Goal: Manage account settings

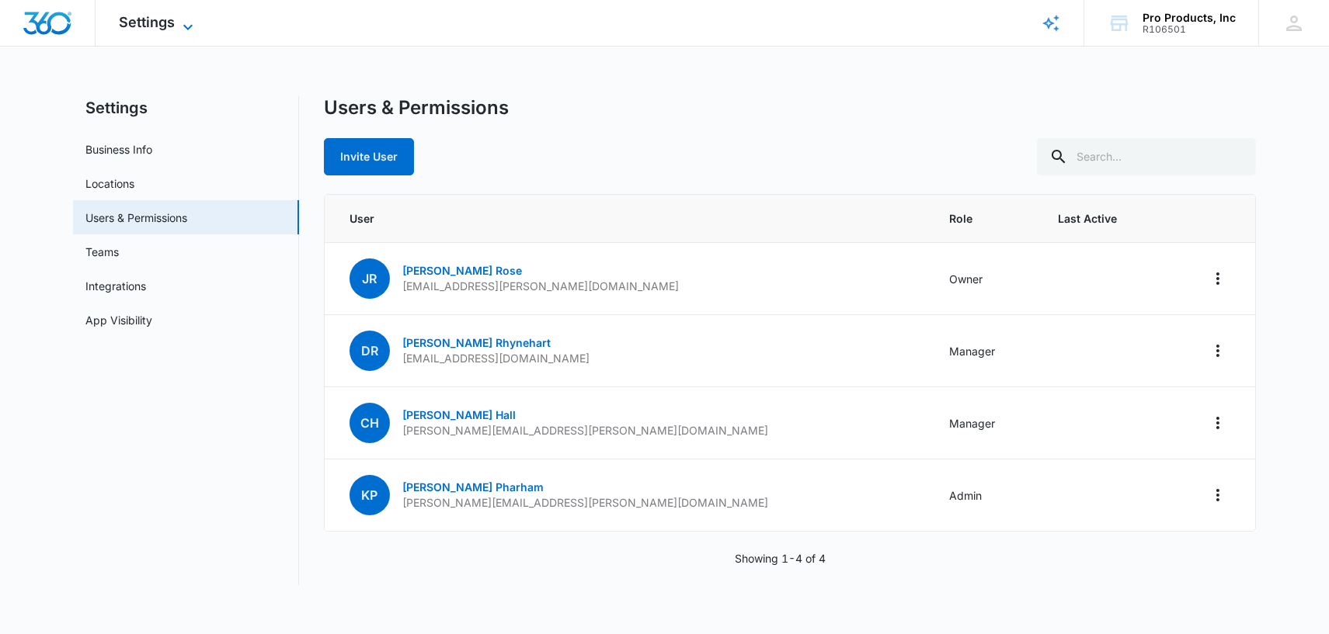
click at [141, 19] on span "Settings" at bounding box center [147, 22] width 56 height 16
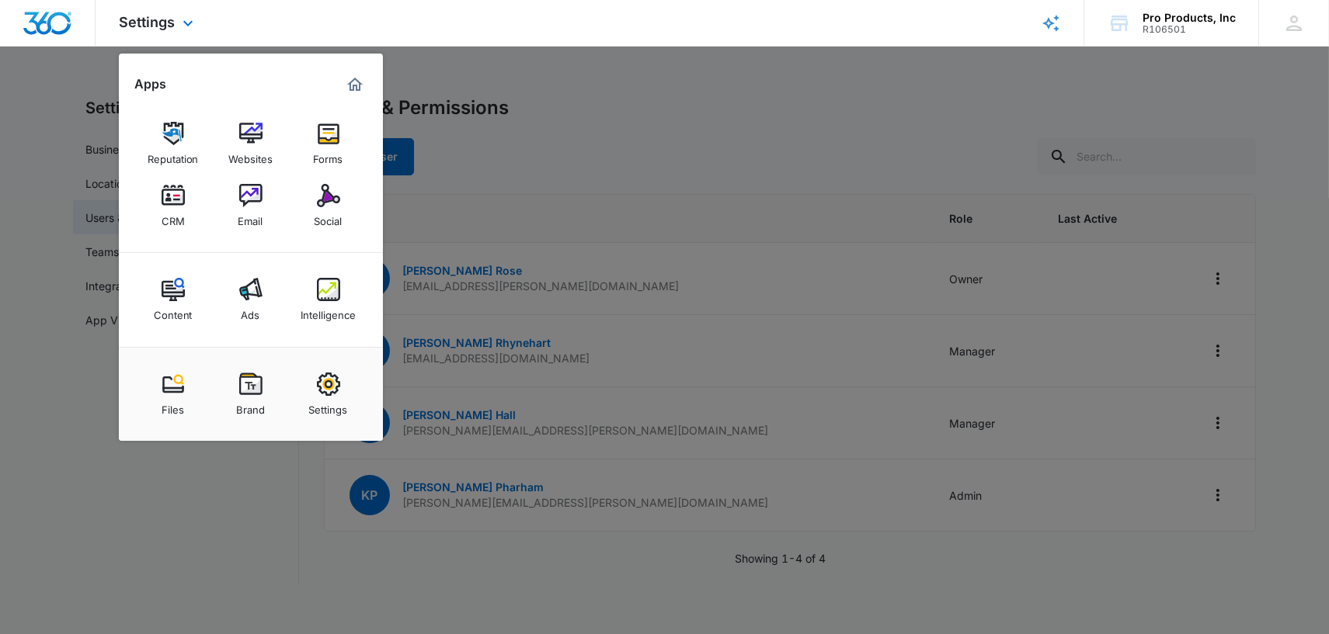
click at [348, 82] on img "Marketing 360® Dashboard" at bounding box center [355, 84] width 19 height 19
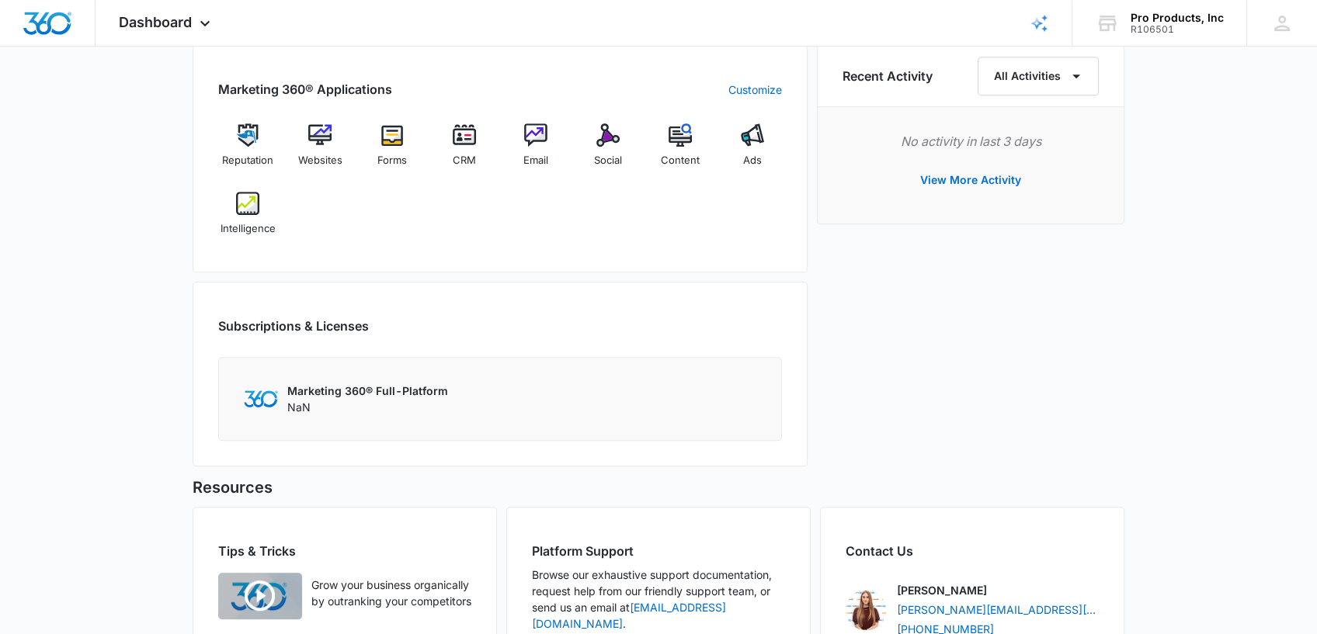
scroll to position [974, 0]
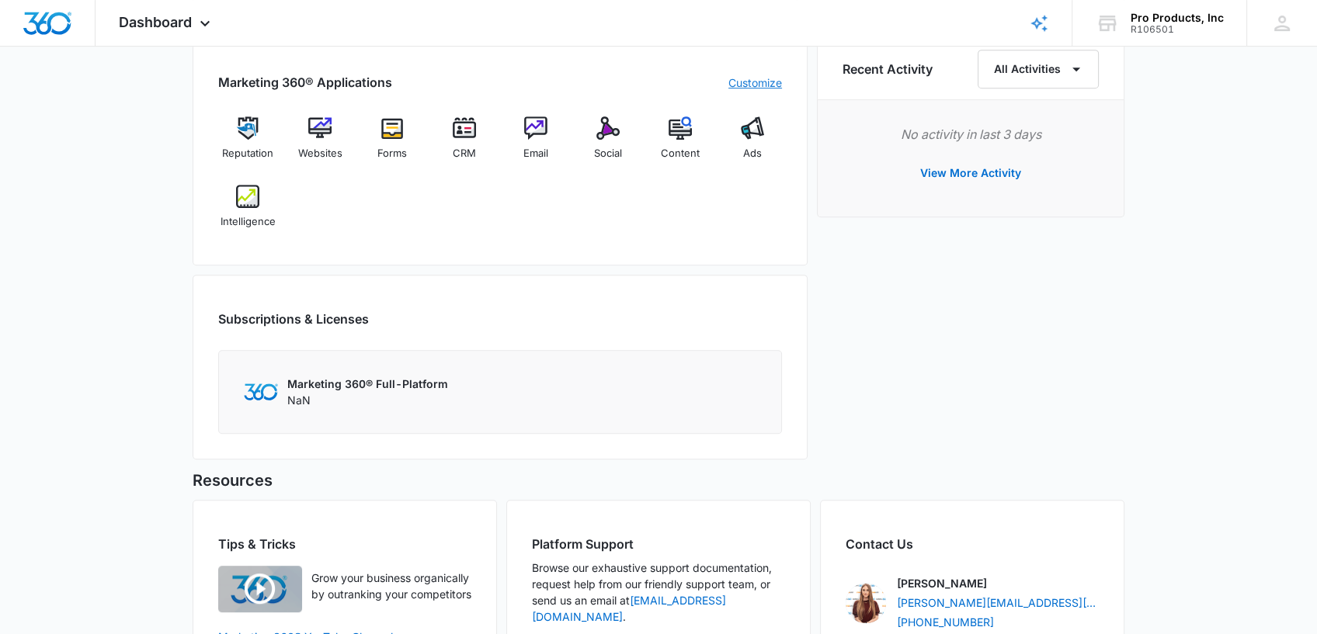
click at [742, 75] on link "Customize" at bounding box center [755, 83] width 54 height 16
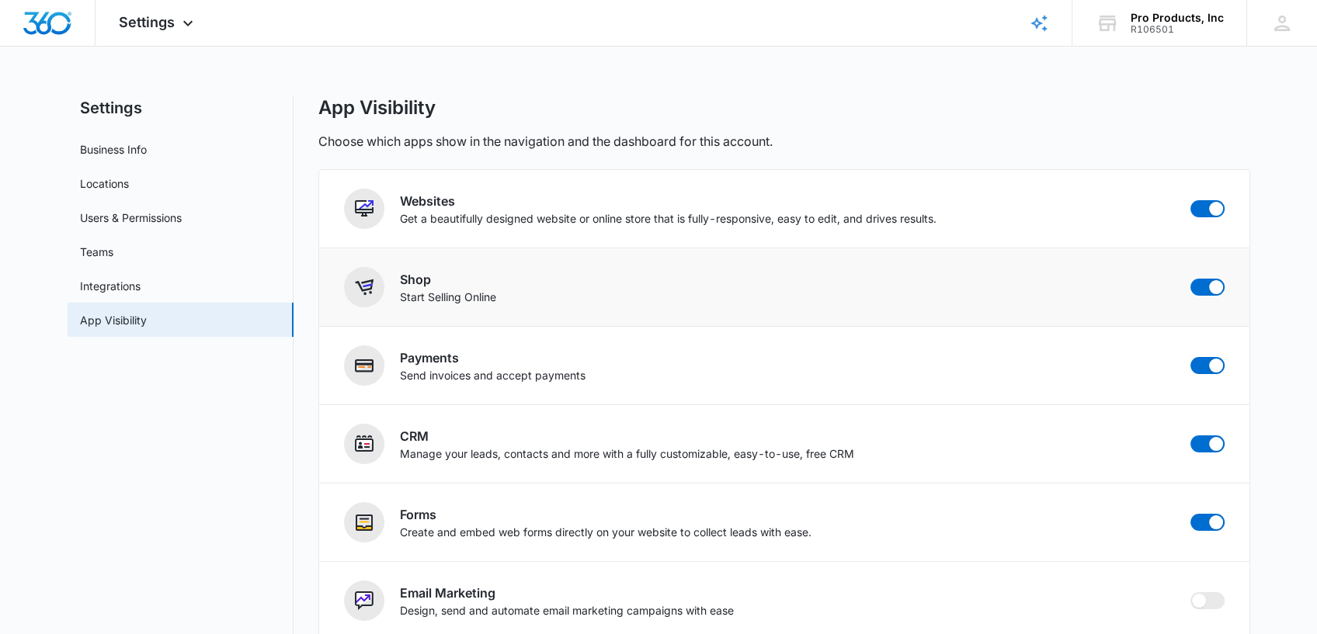
click at [631, 276] on div "Shop Start Selling Online" at bounding box center [784, 287] width 881 height 40
click at [367, 285] on img at bounding box center [364, 287] width 19 height 19
click at [189, 27] on icon at bounding box center [188, 27] width 19 height 19
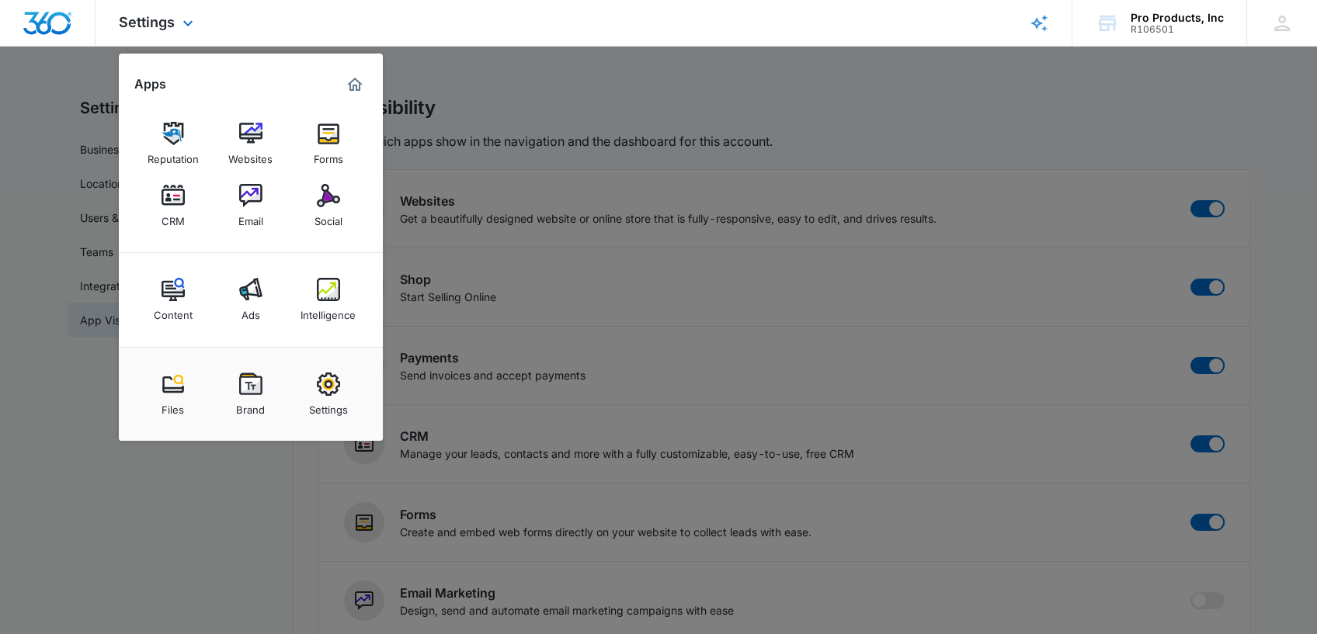
click at [360, 79] on img "Marketing 360® Dashboard" at bounding box center [355, 84] width 19 height 19
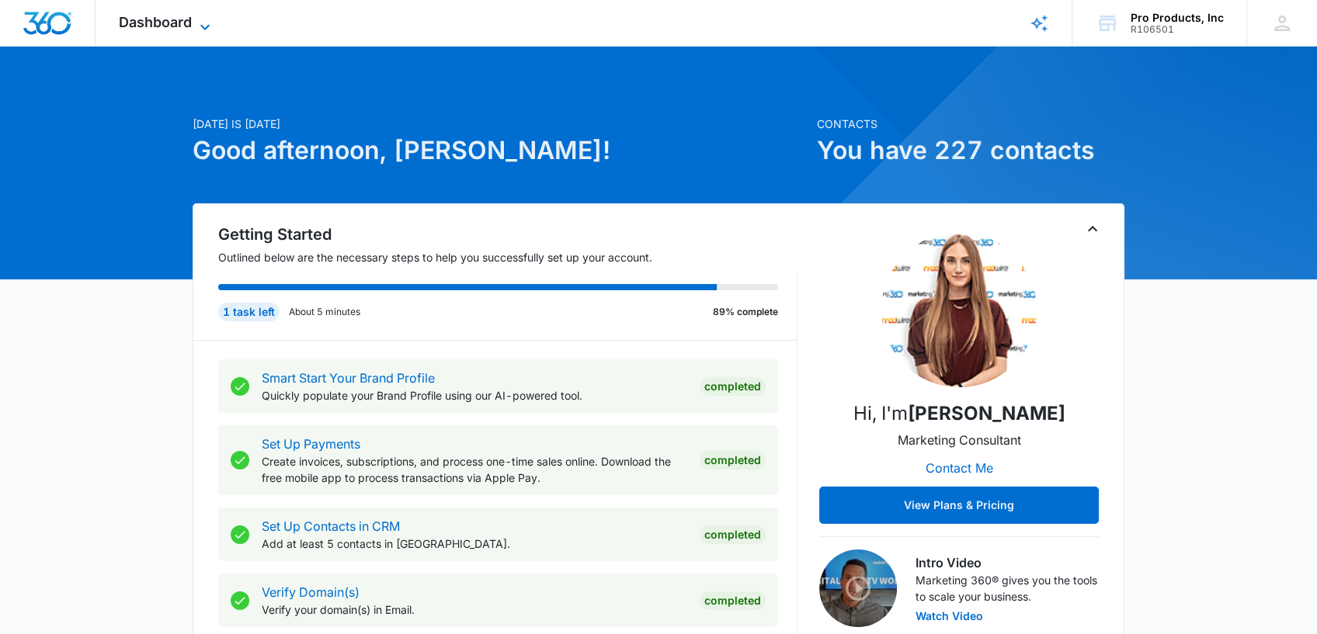
click at [138, 27] on span "Dashboard" at bounding box center [155, 22] width 73 height 16
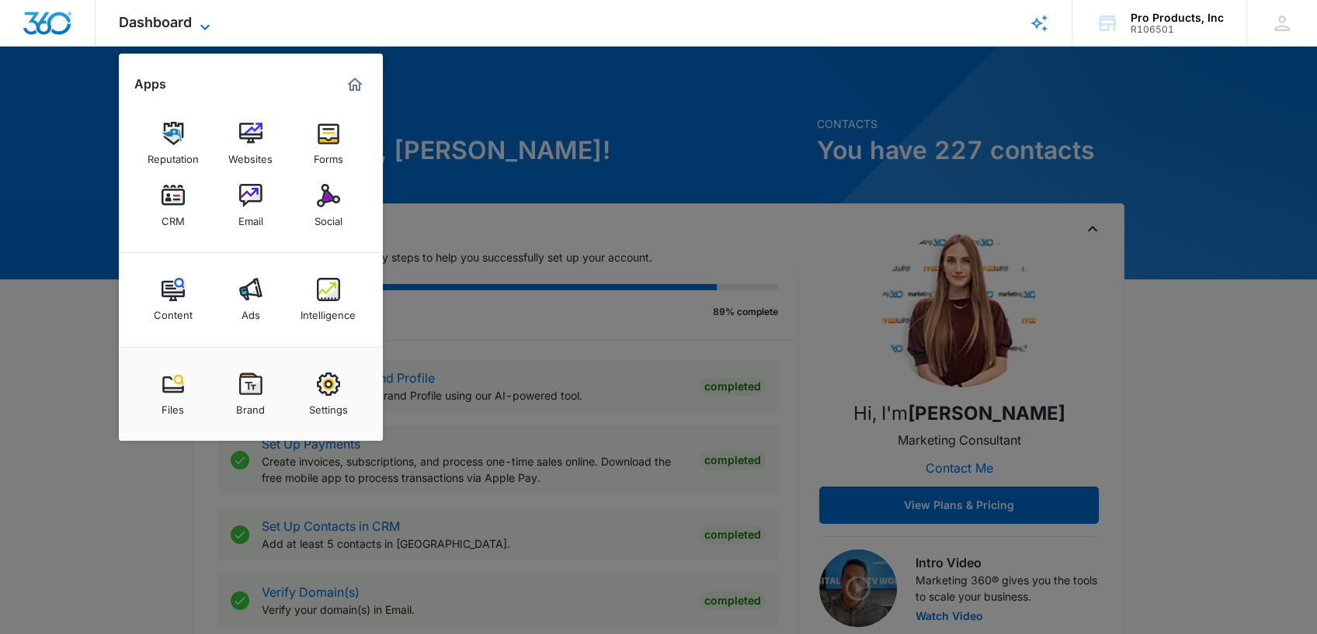
click at [138, 27] on span "Dashboard" at bounding box center [155, 22] width 73 height 16
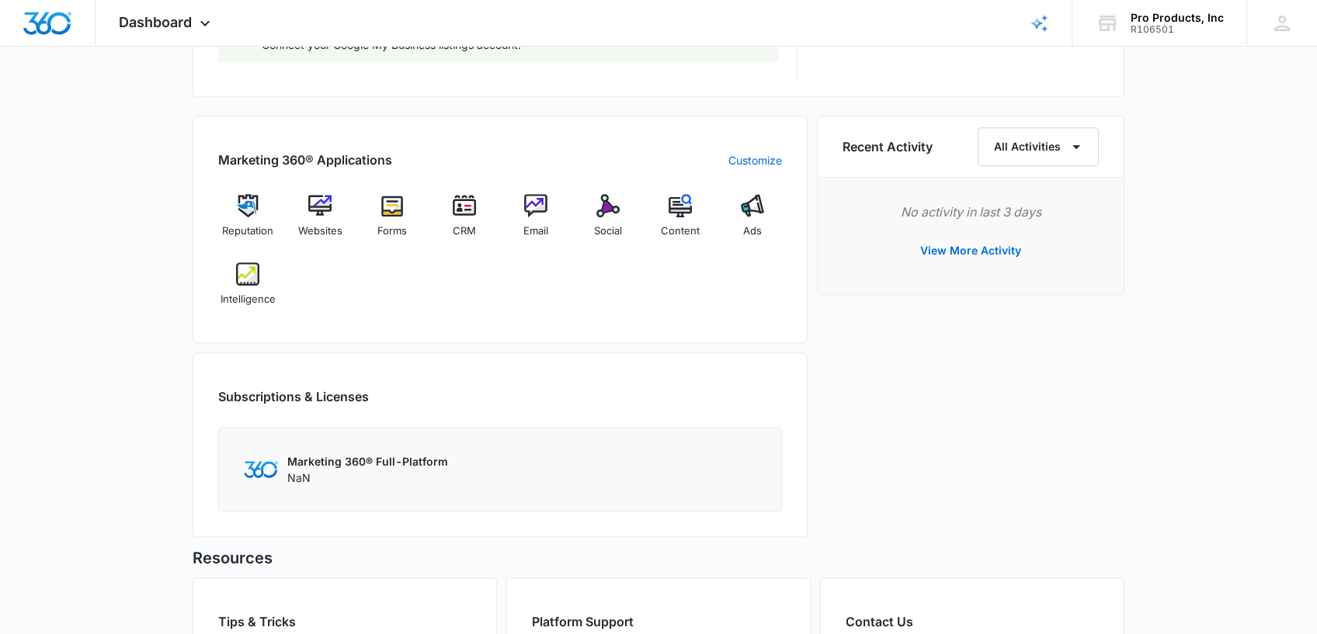
scroll to position [898, 0]
click at [742, 154] on link "Customize" at bounding box center [755, 158] width 54 height 16
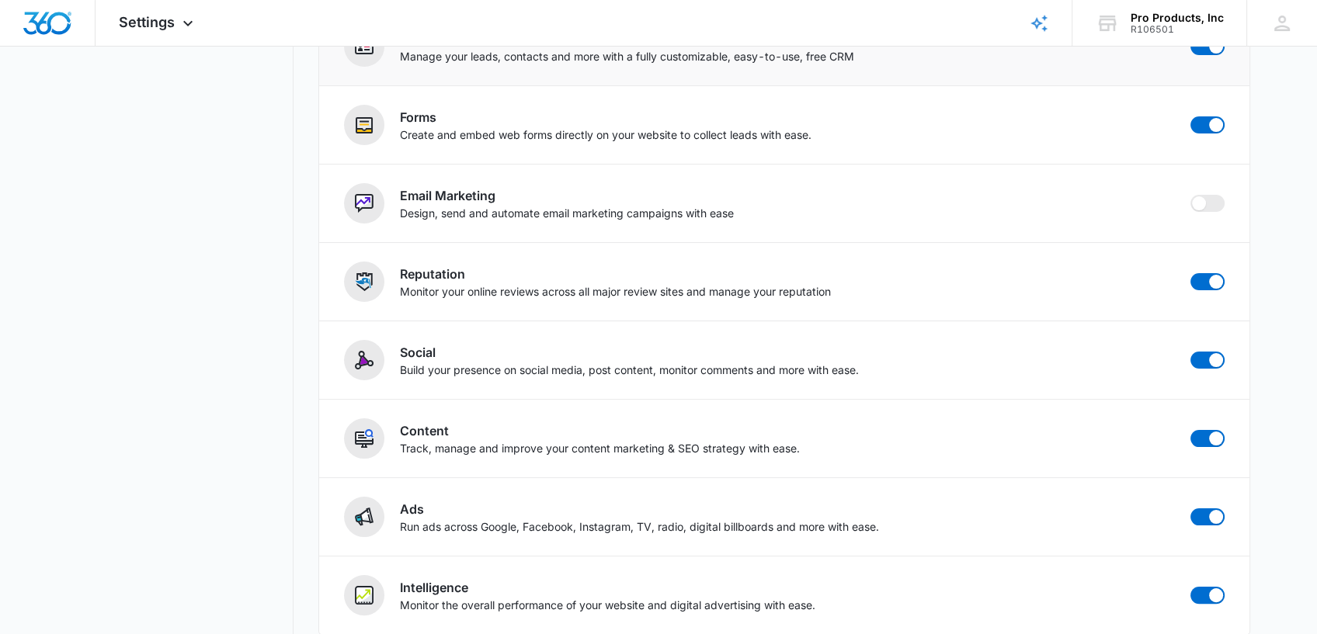
scroll to position [414, 0]
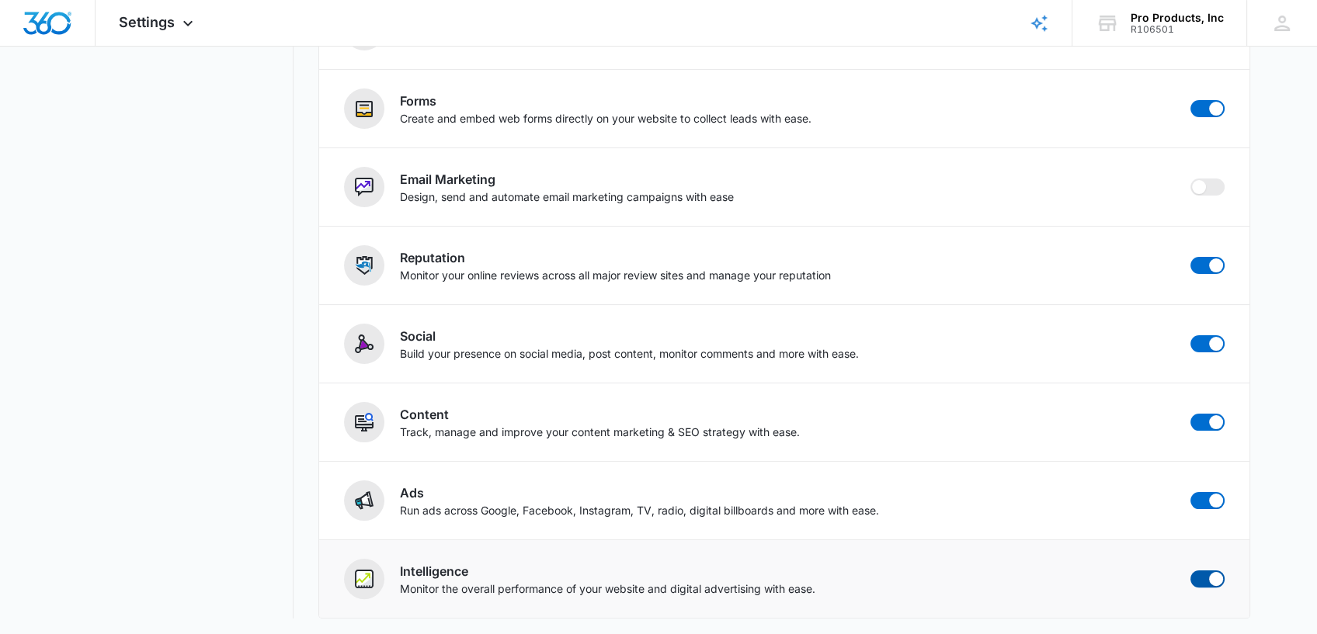
click at [1211, 576] on span at bounding box center [1216, 579] width 14 height 14
click at [1190, 571] on input "checkbox" at bounding box center [1190, 570] width 1 height 1
checkbox input "false"
click at [1209, 501] on span at bounding box center [1216, 501] width 14 height 14
click at [1190, 492] on input "checkbox" at bounding box center [1190, 492] width 1 height 1
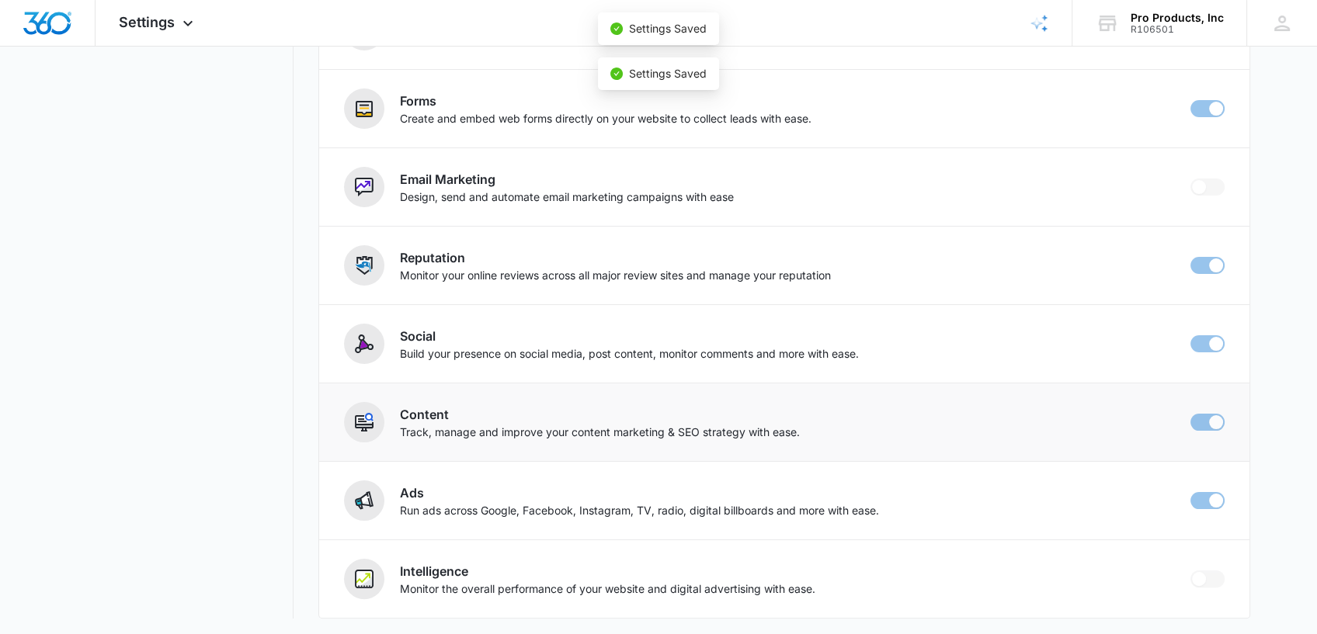
checkbox input "false"
click at [1209, 419] on span at bounding box center [1216, 422] width 14 height 14
click at [1190, 414] on input "checkbox" at bounding box center [1190, 413] width 1 height 1
checkbox input "false"
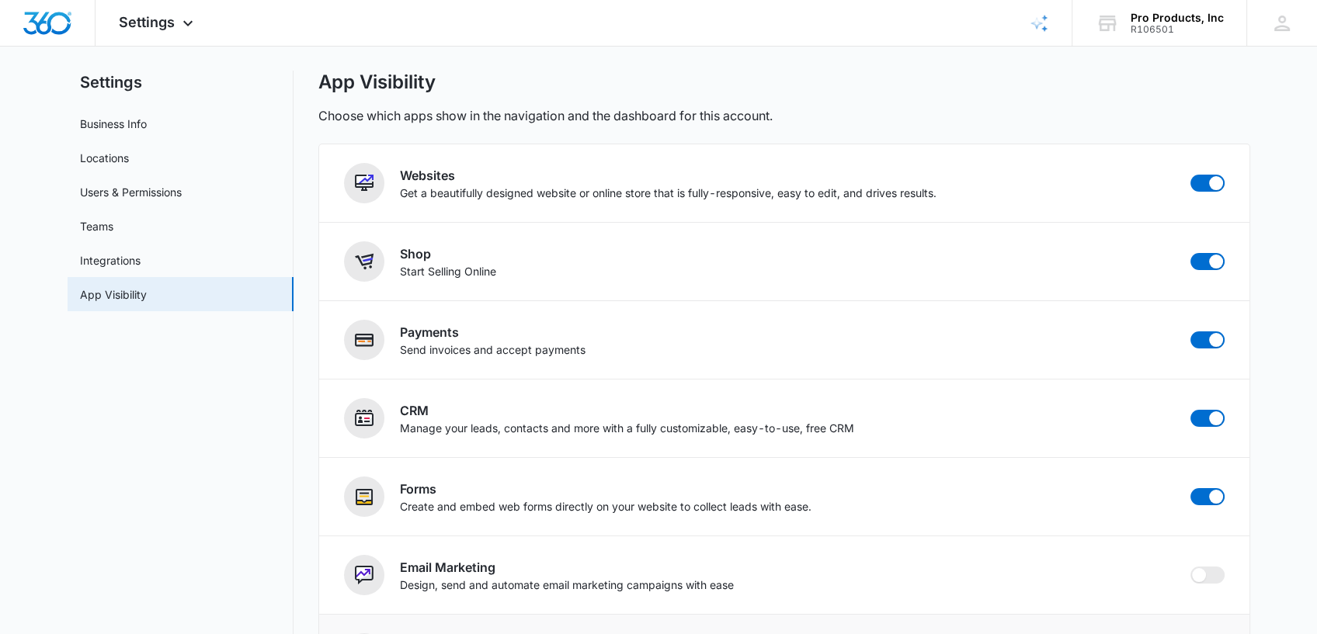
scroll to position [0, 0]
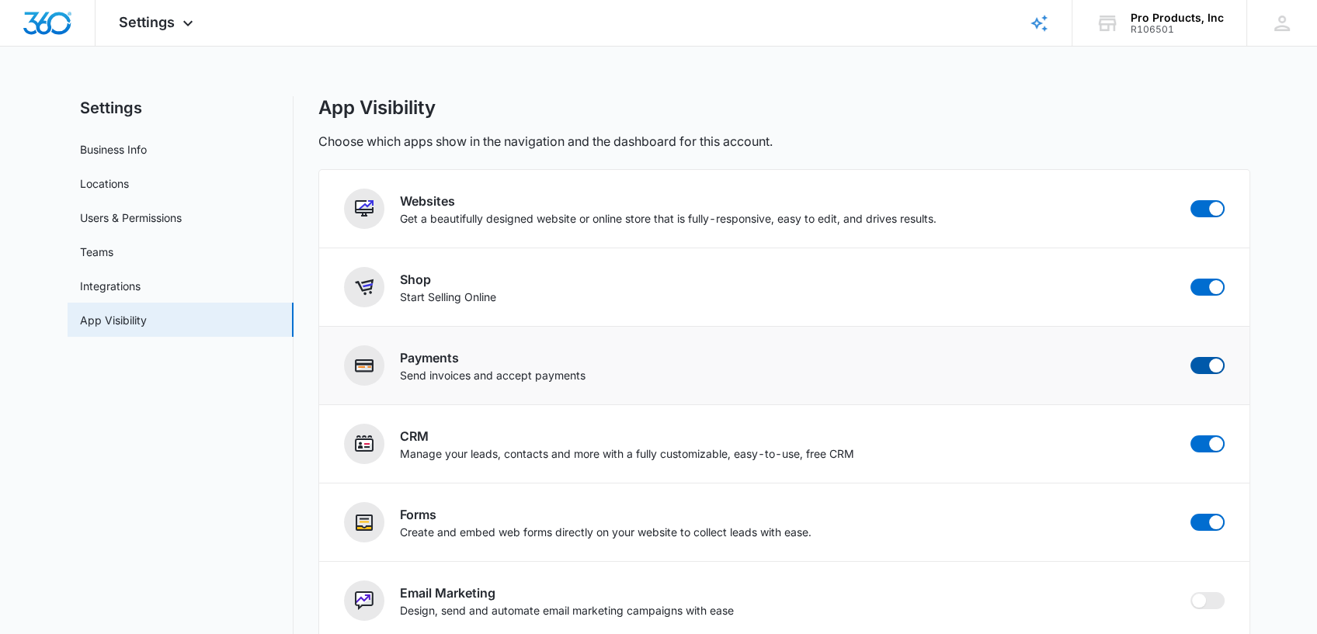
click at [1213, 357] on span at bounding box center [1207, 365] width 34 height 17
click at [1190, 356] on input "checkbox" at bounding box center [1190, 356] width 1 height 1
checkbox input "false"
click at [147, 151] on link "Business Info" at bounding box center [113, 149] width 67 height 16
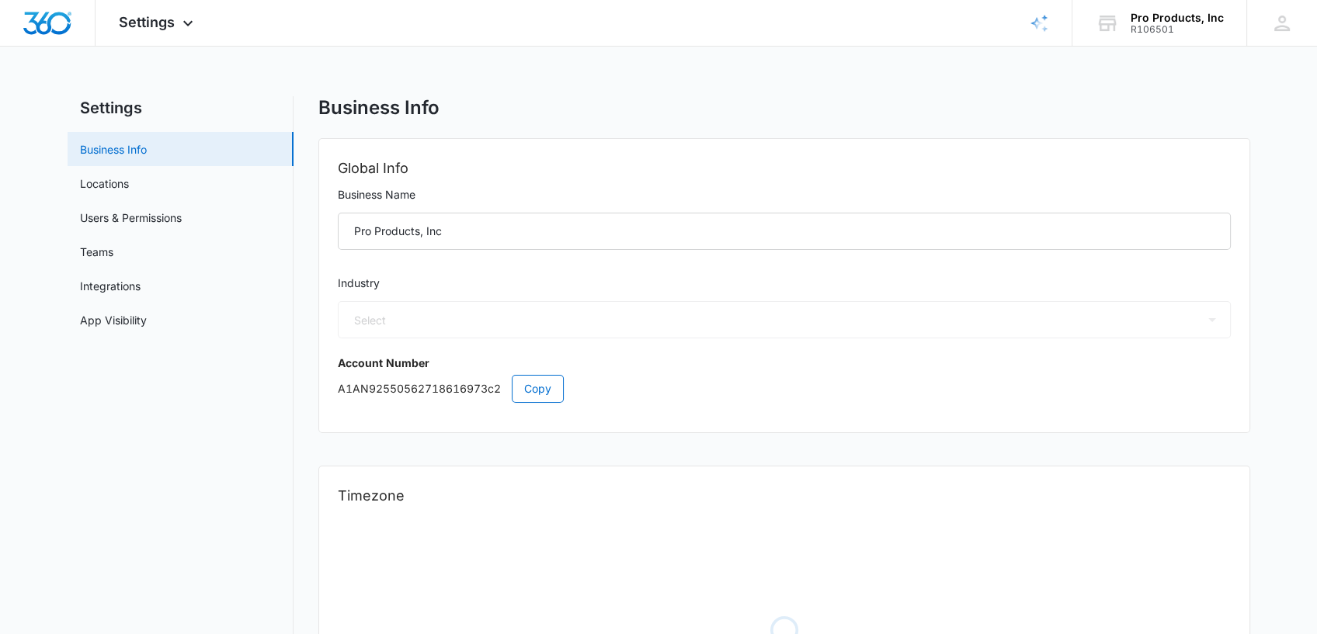
select select "45"
select select "US"
select select "America/Chicago"
click at [121, 186] on link "Locations" at bounding box center [104, 183] width 49 height 16
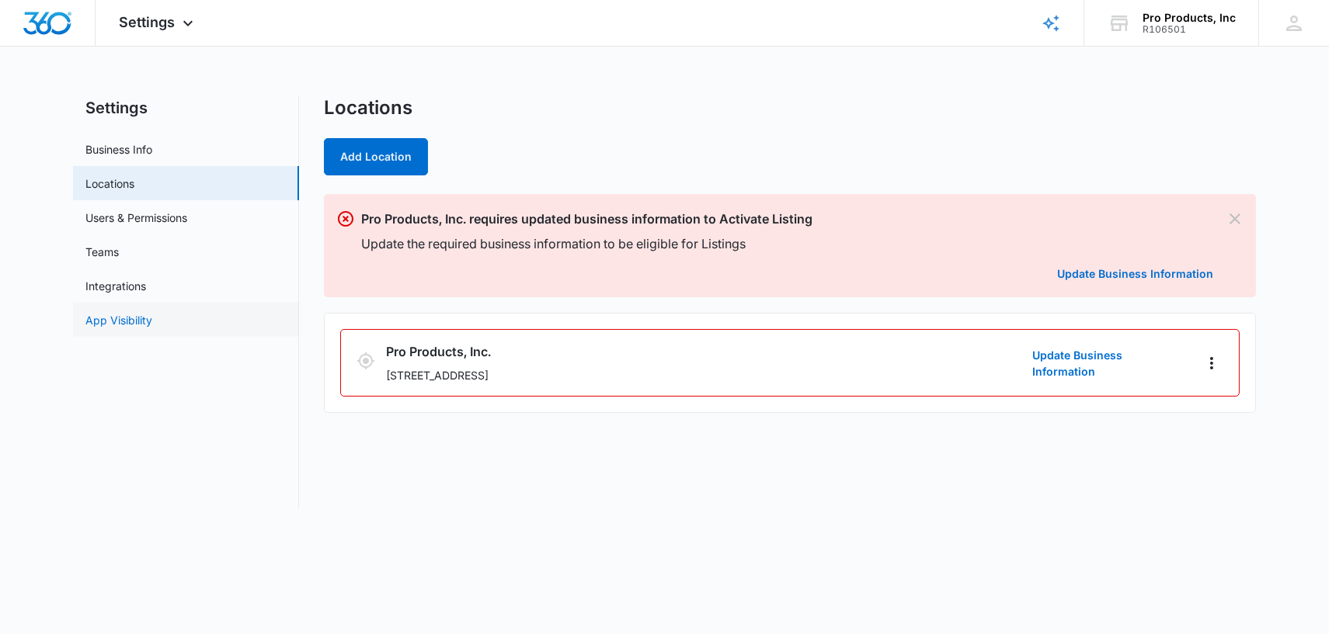
click at [145, 315] on link "App Visibility" at bounding box center [118, 320] width 67 height 16
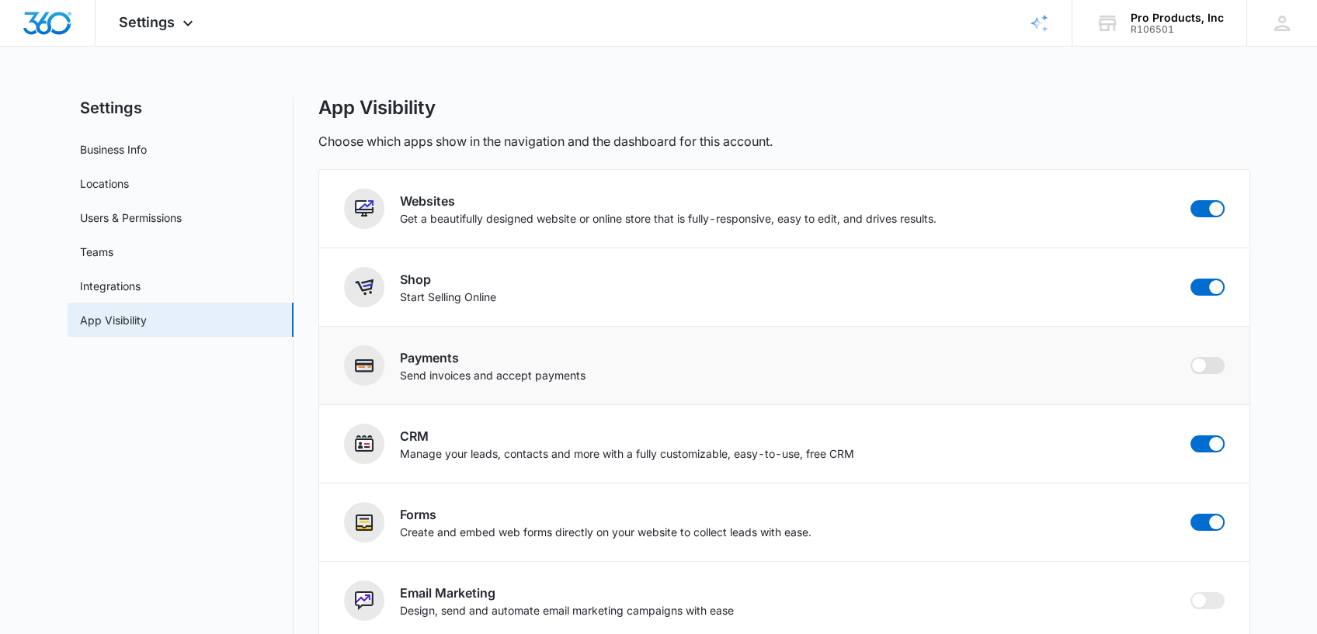
click at [1194, 372] on span at bounding box center [1207, 365] width 34 height 17
click at [1190, 357] on input "checkbox" at bounding box center [1190, 356] width 1 height 1
checkbox input "true"
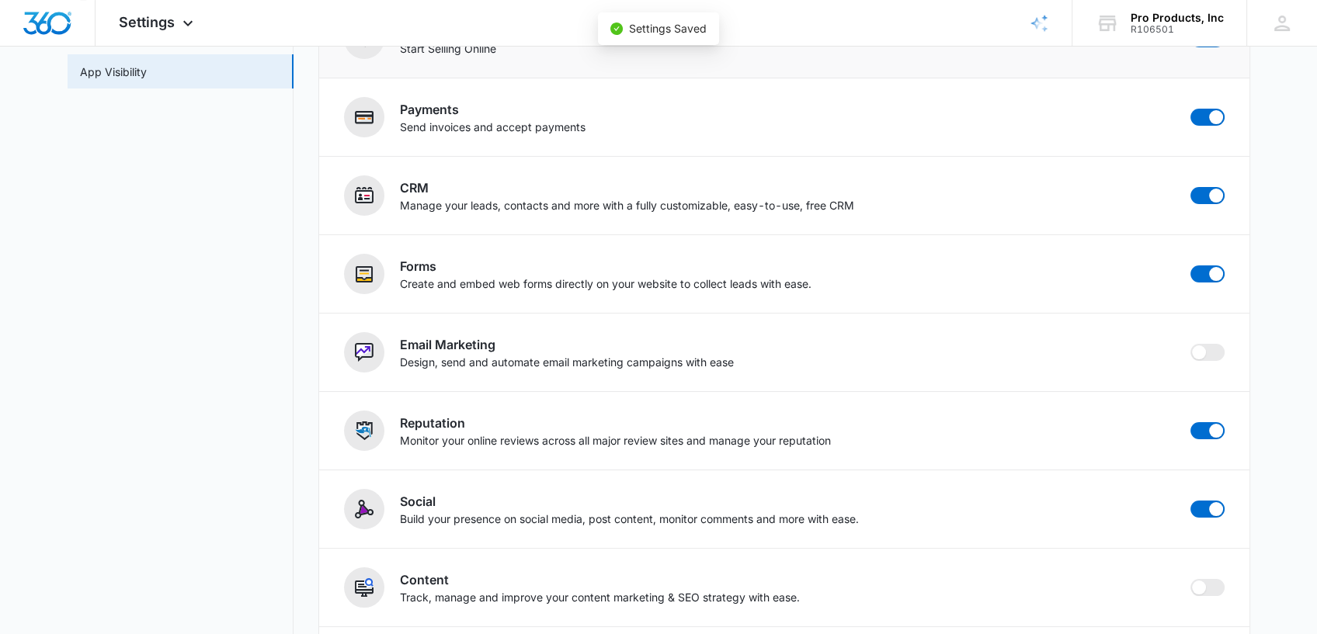
scroll to position [404, 0]
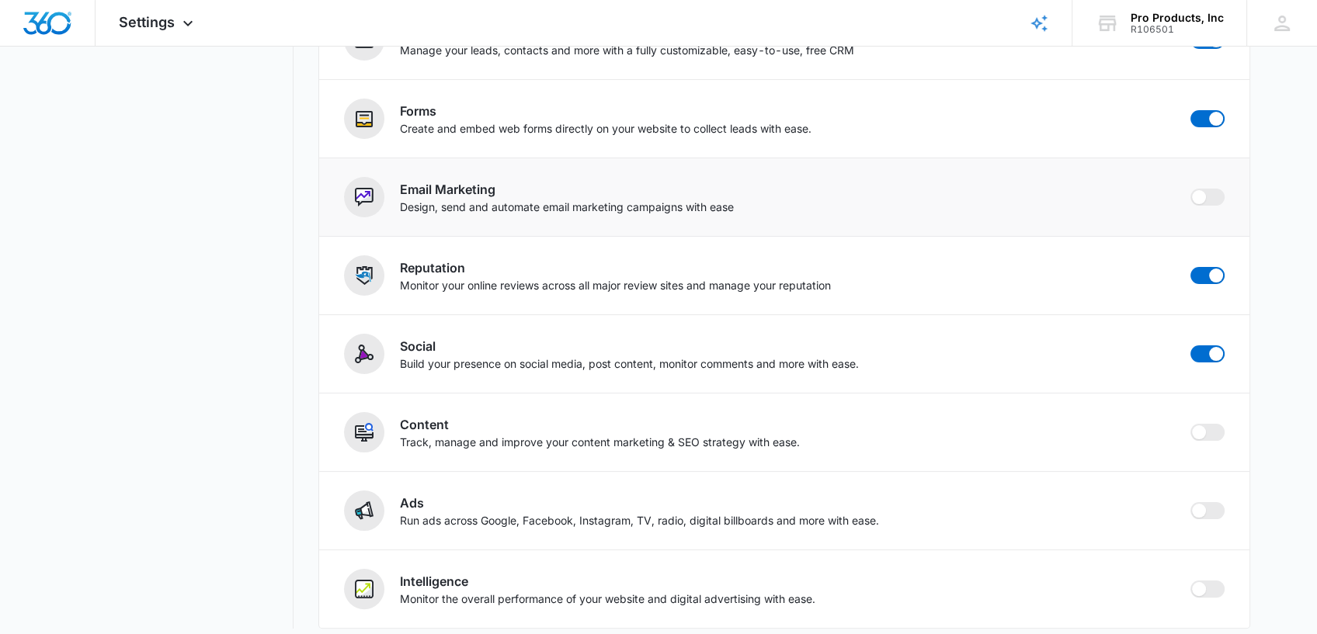
click at [1208, 207] on div "Email Marketing Design, send and automate email marketing campaigns with ease" at bounding box center [784, 197] width 881 height 40
click at [1208, 196] on span at bounding box center [1207, 197] width 34 height 17
click at [1190, 189] on input "checkbox" at bounding box center [1190, 188] width 1 height 1
checkbox input "false"
click at [1210, 428] on span at bounding box center [1207, 432] width 34 height 17
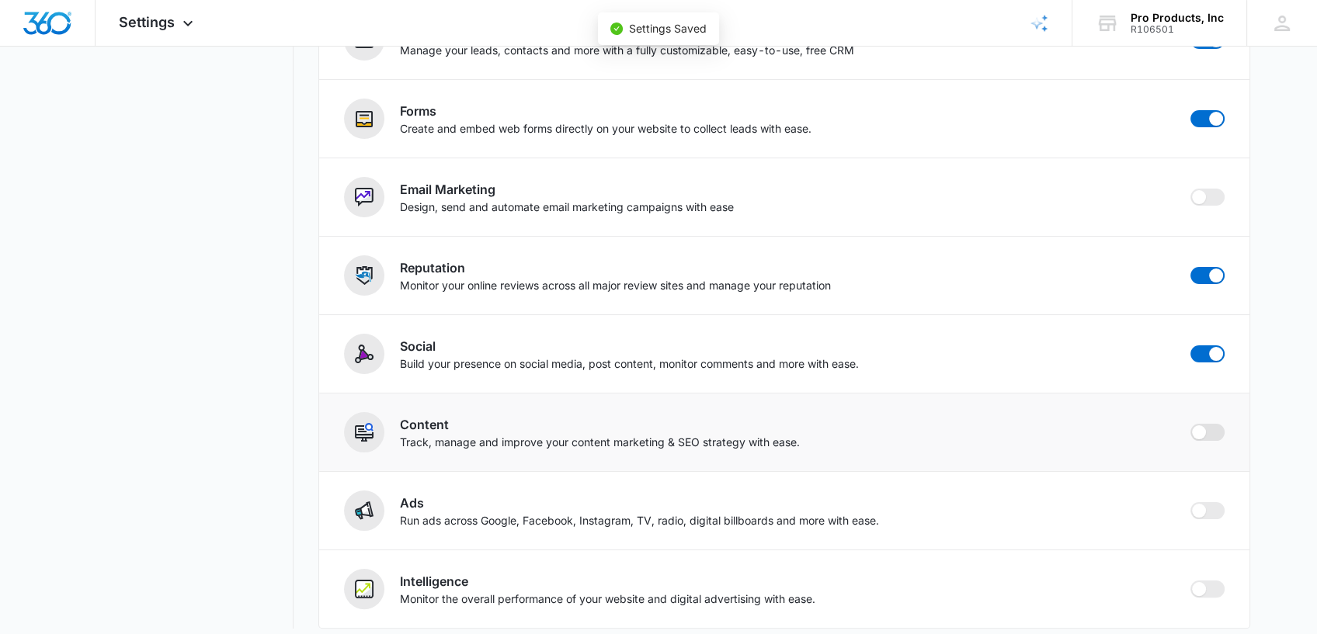
click at [1190, 424] on input "checkbox" at bounding box center [1190, 423] width 1 height 1
checkbox input "true"
click at [1206, 507] on span at bounding box center [1207, 510] width 34 height 17
click at [1190, 502] on input "checkbox" at bounding box center [1190, 502] width 1 height 1
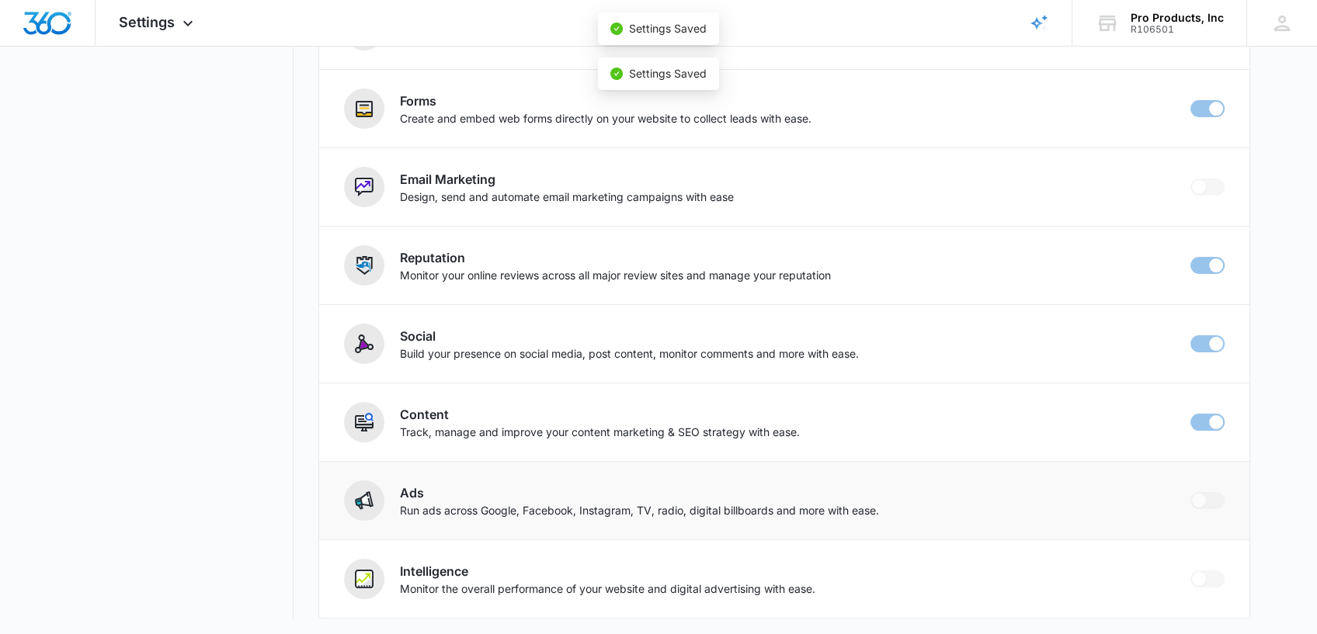
checkbox input "true"
click at [1205, 575] on span at bounding box center [1207, 579] width 34 height 17
click at [1190, 571] on input "checkbox" at bounding box center [1190, 570] width 1 height 1
checkbox input "true"
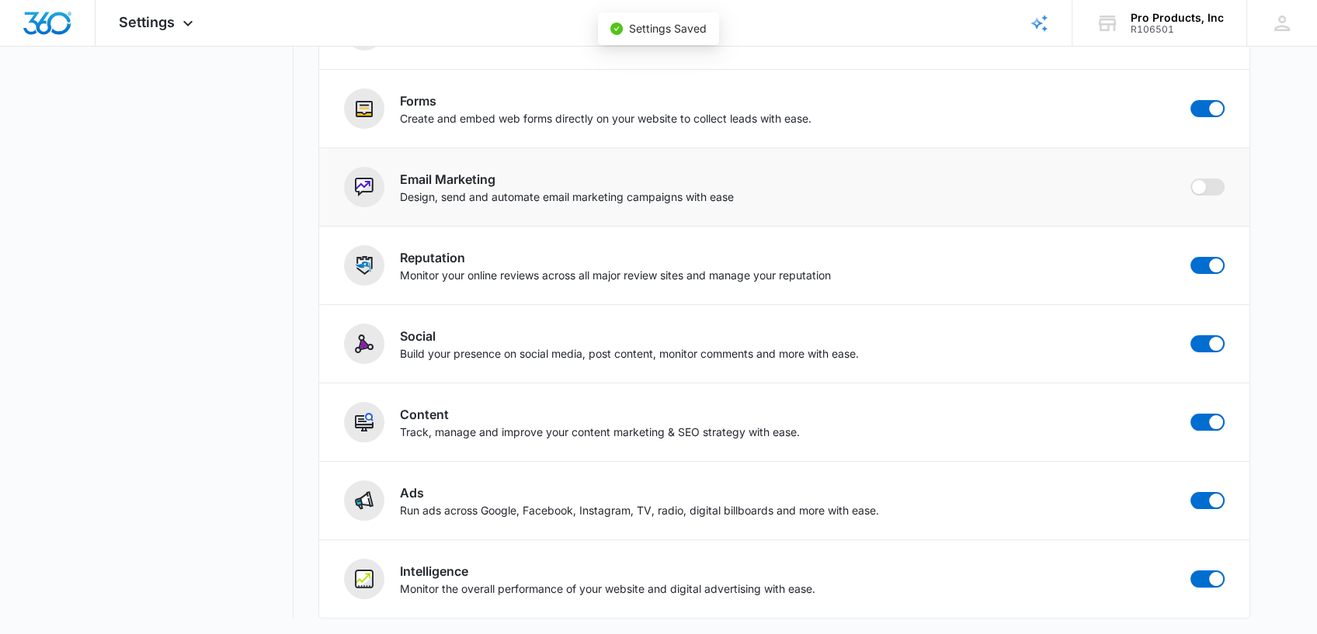
click at [1215, 188] on span at bounding box center [1207, 187] width 34 height 17
click at [1190, 179] on input "checkbox" at bounding box center [1190, 178] width 1 height 1
checkbox input "false"
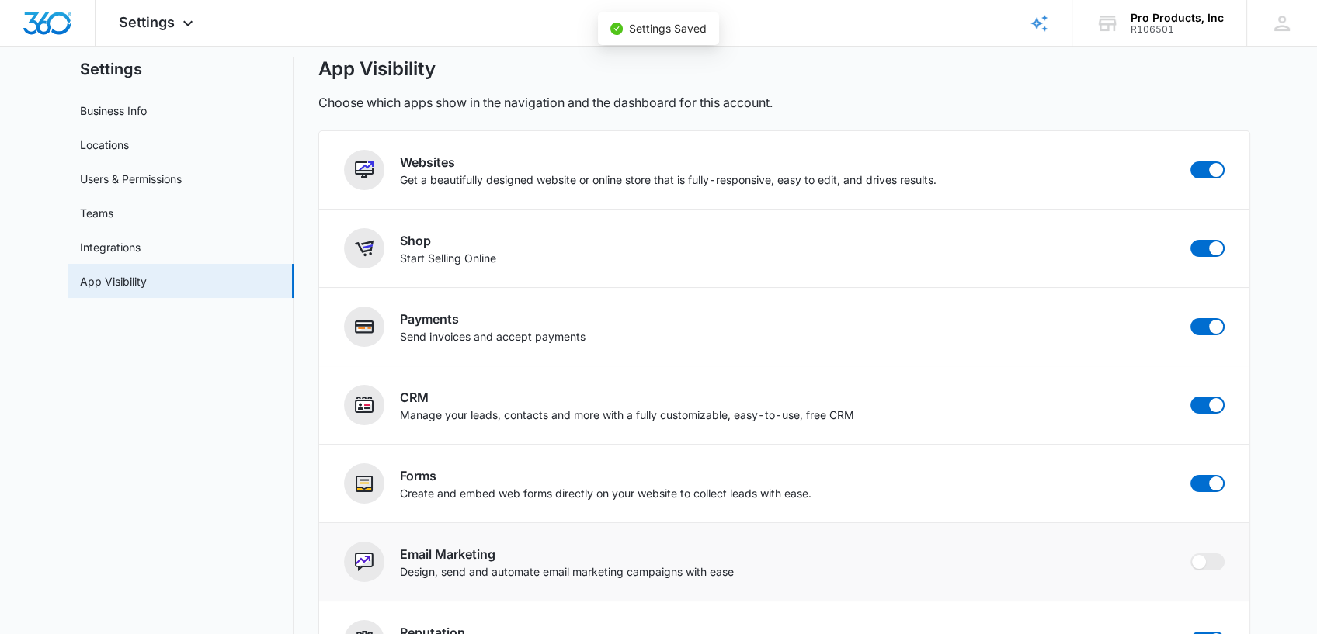
scroll to position [0, 0]
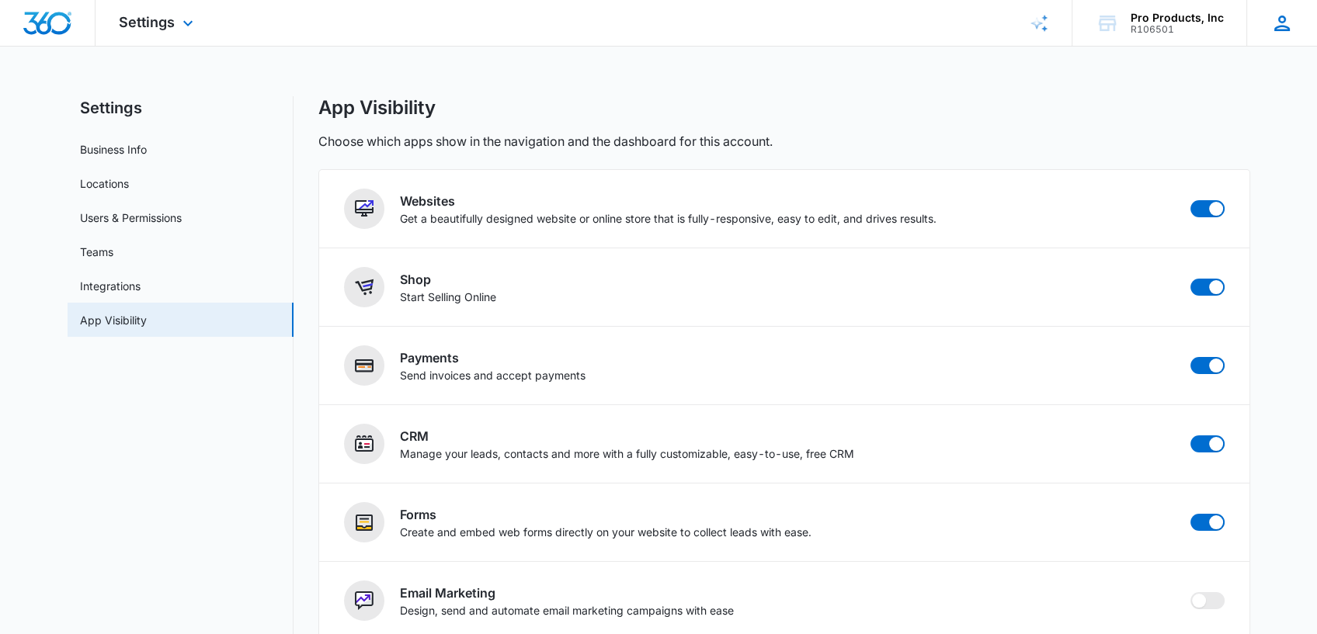
click at [1280, 19] on icon at bounding box center [1282, 24] width 16 height 16
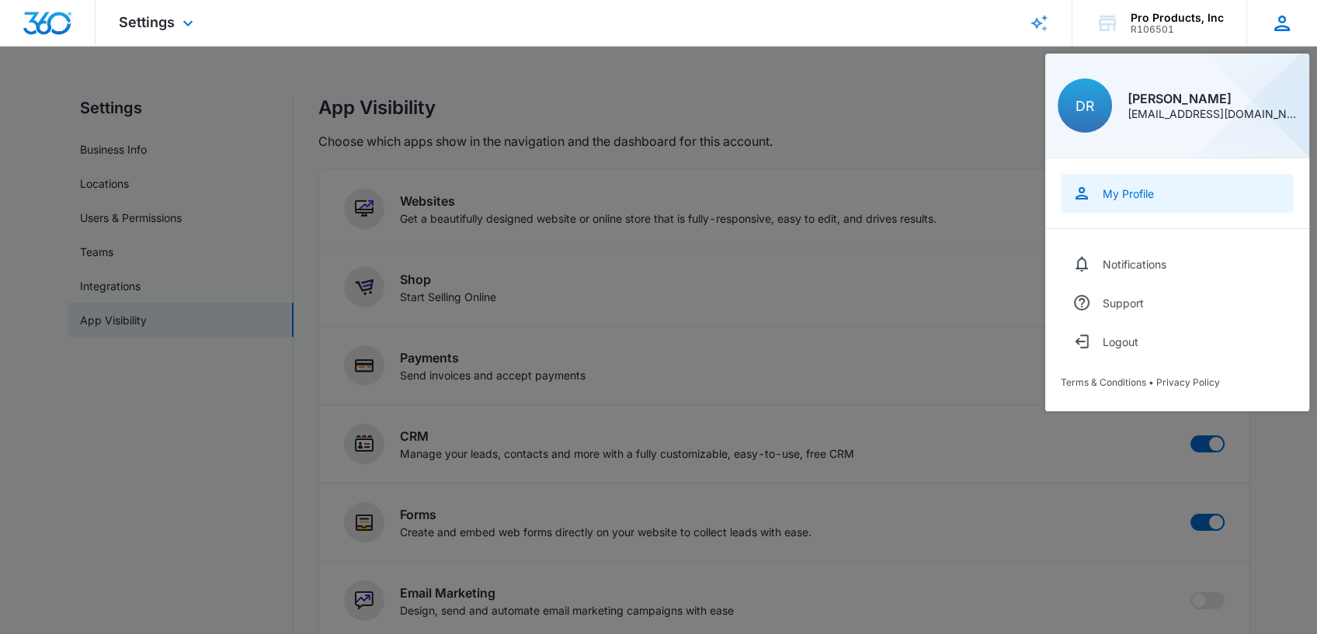
click at [1152, 199] on div "My Profile" at bounding box center [1128, 193] width 51 height 13
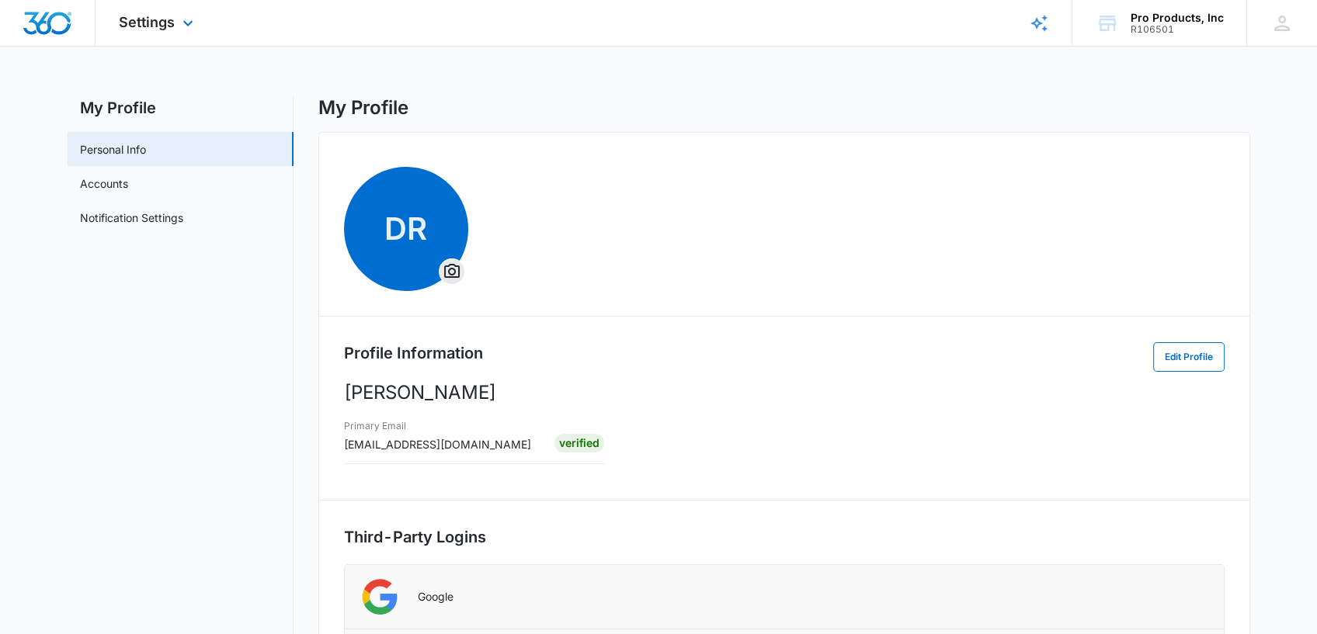
click at [162, 36] on div "Settings Apps Reputation Websites Forms CRM Email Social Content Ads Intelligen…" at bounding box center [158, 23] width 125 height 46
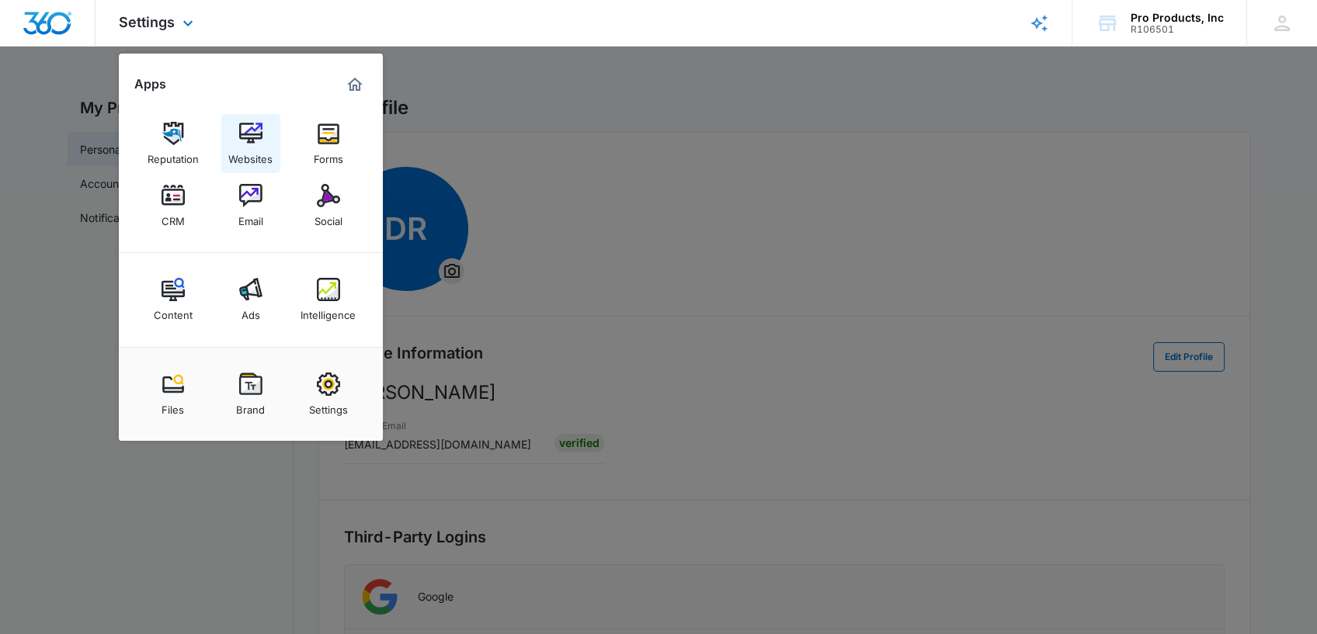
click at [248, 137] on img at bounding box center [250, 133] width 23 height 23
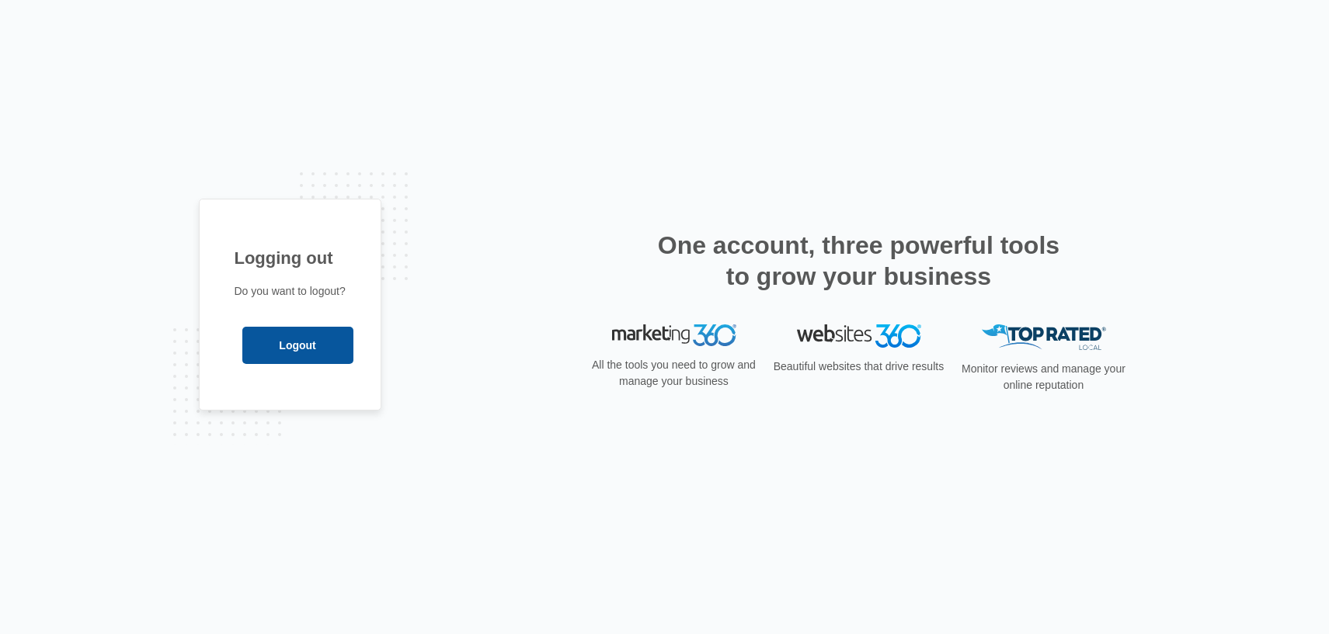
click at [307, 340] on input "Logout" at bounding box center [297, 345] width 111 height 37
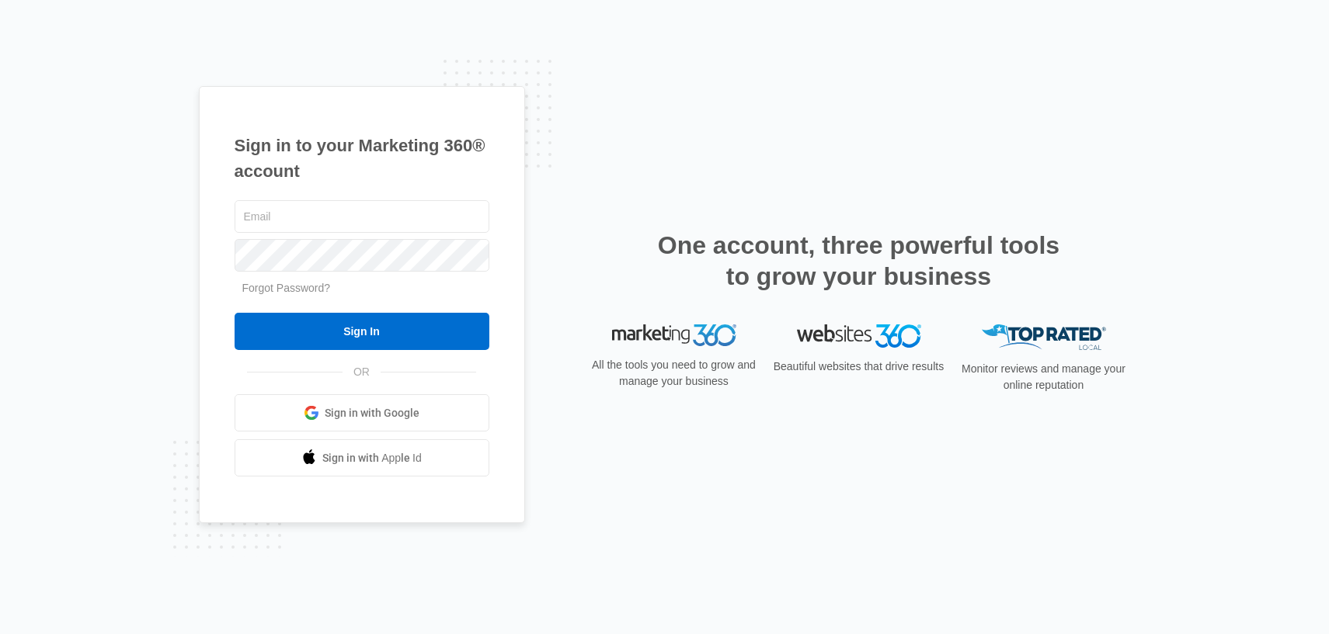
type input "[EMAIL_ADDRESS][DOMAIN_NAME]"
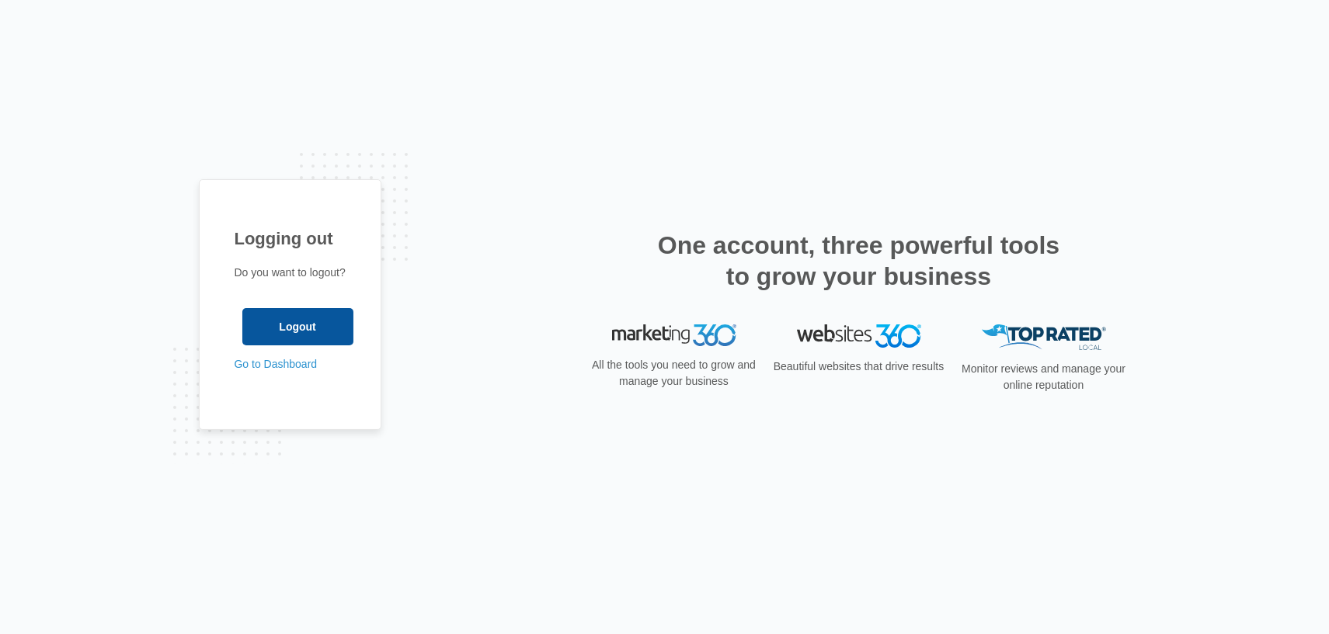
click at [346, 316] on input "Logout" at bounding box center [297, 326] width 111 height 37
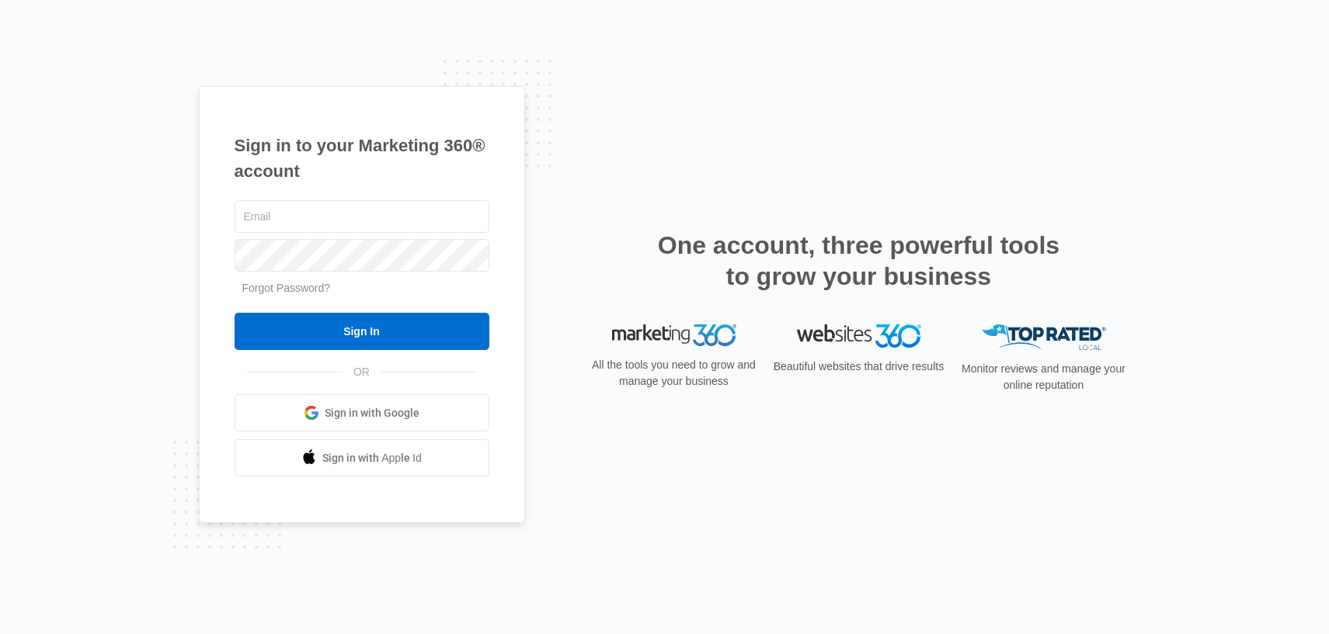
type input "kevin.parham@pro-products.net"
